Goal: Transaction & Acquisition: Obtain resource

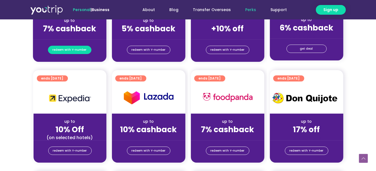
scroll to position [194, 0]
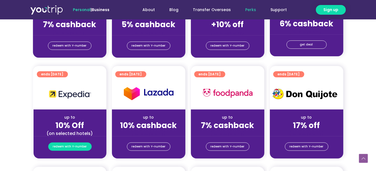
click at [70, 146] on span "redeem with Y-number" at bounding box center [70, 147] width 34 height 8
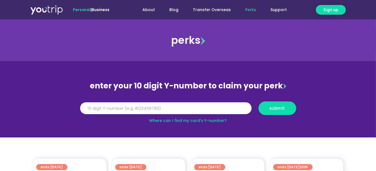
click at [144, 110] on input "Y Number" at bounding box center [165, 108] width 171 height 12
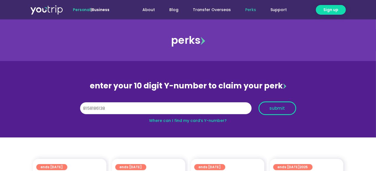
type input "8158186138"
click at [288, 107] on span "submit" at bounding box center [277, 108] width 28 height 4
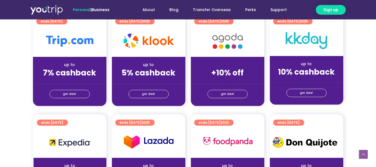
scroll to position [166, 0]
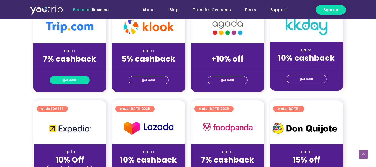
click at [75, 81] on span "get deal" at bounding box center [69, 80] width 13 height 8
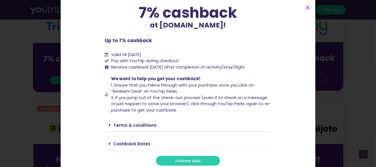
scroll to position [44, 0]
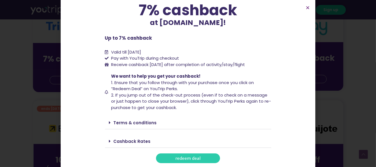
click at [135, 125] on link "Terms & conditions" at bounding box center [135, 123] width 43 height 6
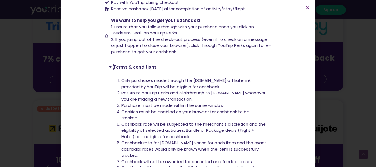
scroll to position [99, 0]
click at [306, 8] on icon "Close" at bounding box center [308, 8] width 4 height 4
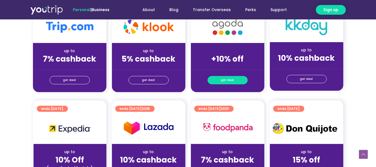
click at [233, 76] on span "get deal" at bounding box center [227, 80] width 13 height 8
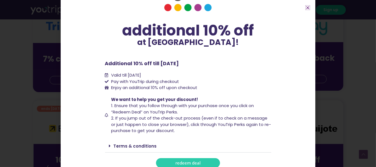
scroll to position [32, 0]
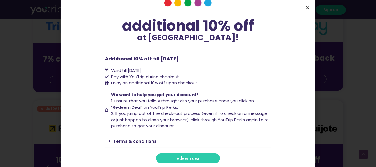
click at [307, 8] on icon "Close" at bounding box center [308, 8] width 4 height 4
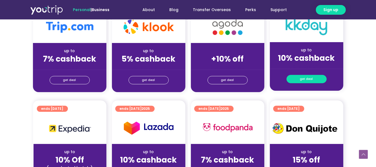
click at [310, 80] on span "get deal" at bounding box center [306, 79] width 13 height 8
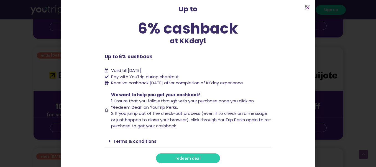
scroll to position [222, 0]
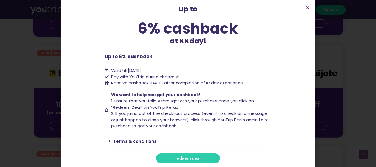
click at [305, 8] on section "Up to 6% cashback at KKday! Up to 6% cashback at KKday! Up to 6% cashback Valid…" at bounding box center [188, 68] width 255 height 206
click at [307, 8] on icon "Close" at bounding box center [308, 8] width 4 height 4
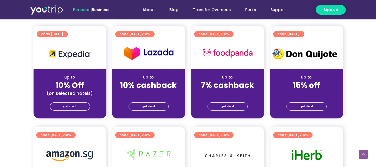
scroll to position [249, 0]
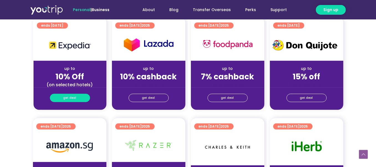
click at [70, 99] on span "get deal" at bounding box center [69, 98] width 13 height 8
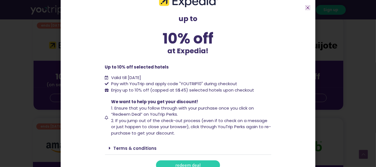
scroll to position [20, 0]
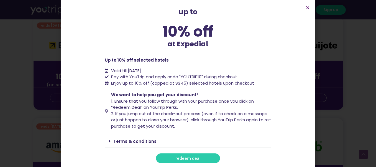
click at [146, 141] on link "Terms & conditions" at bounding box center [135, 141] width 43 height 6
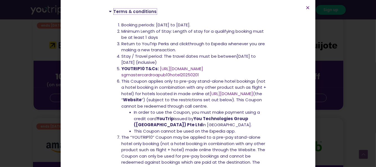
scroll to position [158, 0]
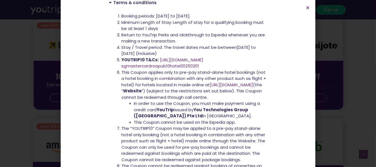
click at [169, 60] on link "https://www.expedia.com.sg/lp/b/" at bounding box center [181, 60] width 43 height 6
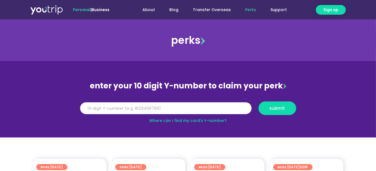
click at [207, 106] on input "Y Number" at bounding box center [165, 108] width 171 height 12
click at [206, 107] on input "Y Number" at bounding box center [165, 108] width 171 height 12
type input "8158186138"
click at [298, 109] on div "submit" at bounding box center [277, 108] width 45 height 14
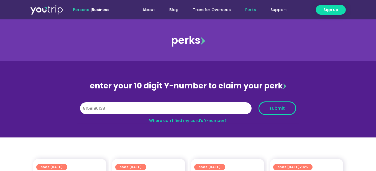
click at [280, 106] on span "submit" at bounding box center [278, 108] width 16 height 4
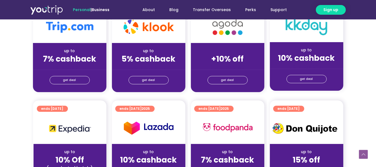
scroll to position [139, 0]
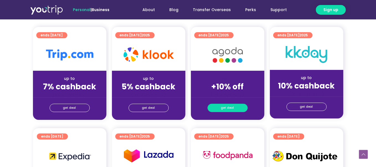
click at [228, 104] on span "get deal" at bounding box center [227, 108] width 13 height 8
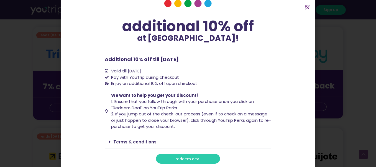
scroll to position [32, 0]
